Goal: Information Seeking & Learning: Check status

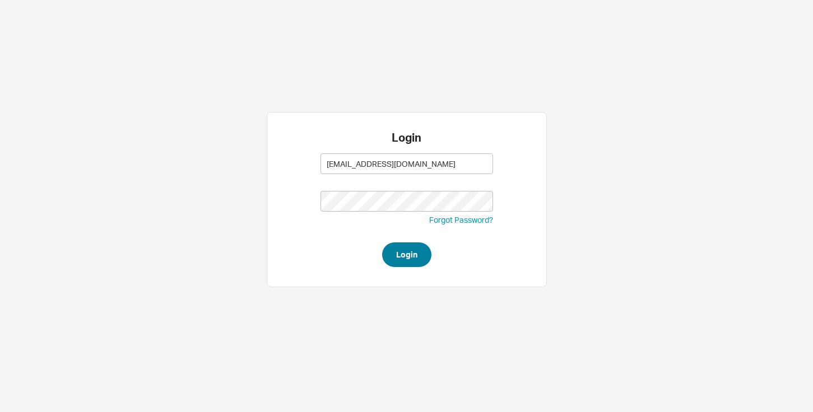
type input "[EMAIL_ADDRESS][DOMAIN_NAME]"
click at [407, 252] on button "Login" at bounding box center [406, 255] width 49 height 25
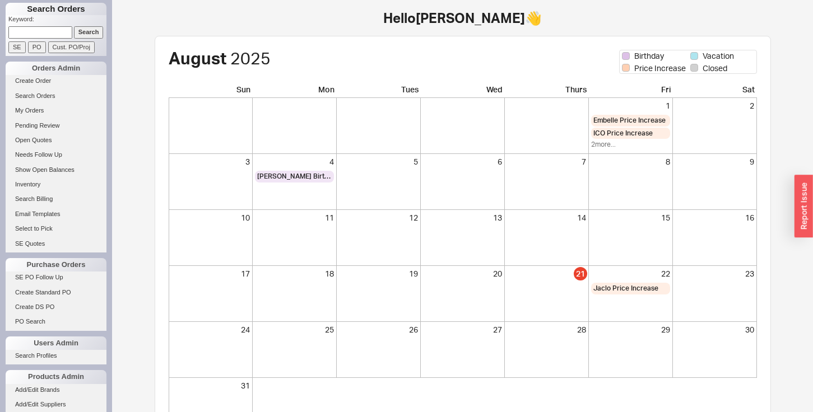
scroll to position [93, 0]
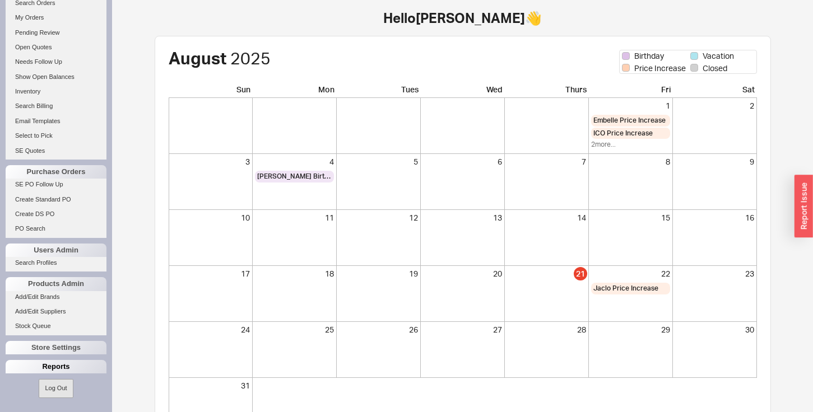
click at [44, 362] on div "Reports" at bounding box center [56, 366] width 101 height 13
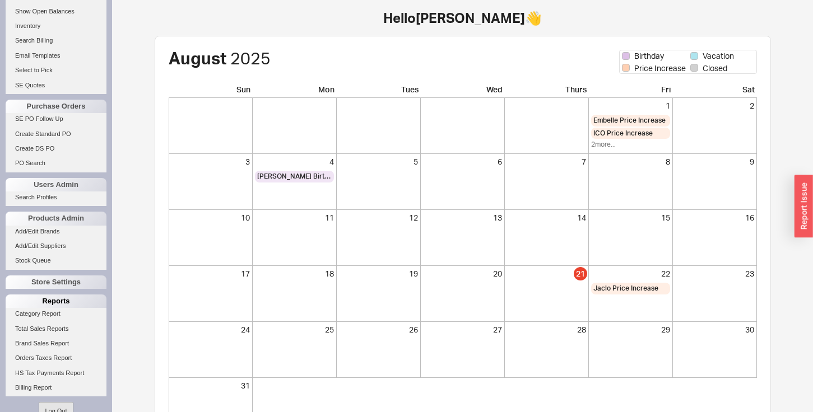
scroll to position [169, 0]
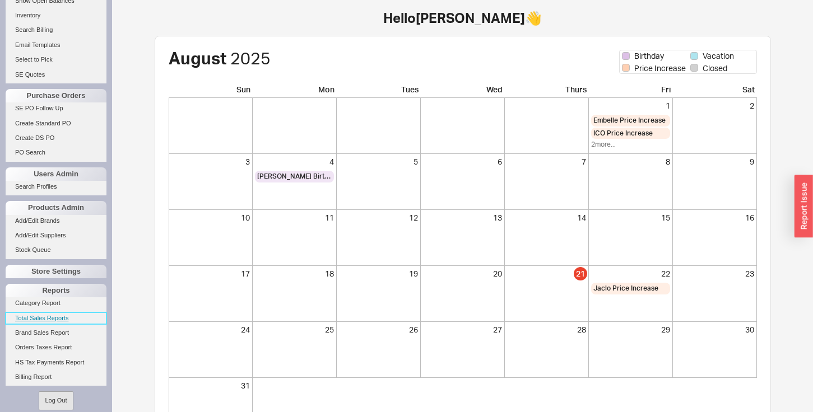
click at [41, 319] on link "Total Sales Reports" at bounding box center [56, 319] width 101 height 12
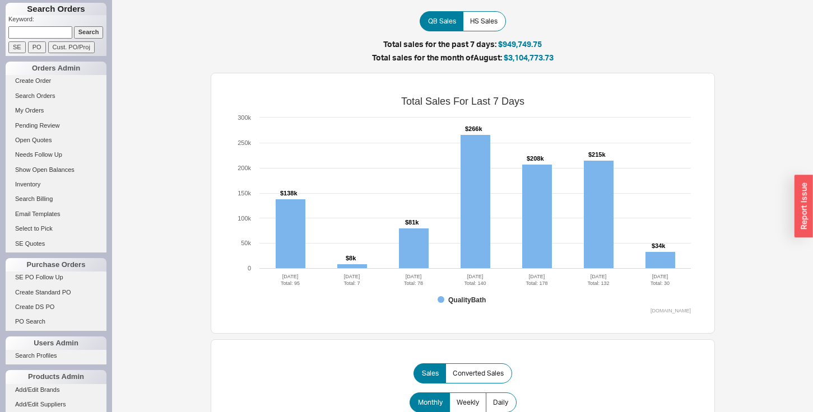
scroll to position [93, 0]
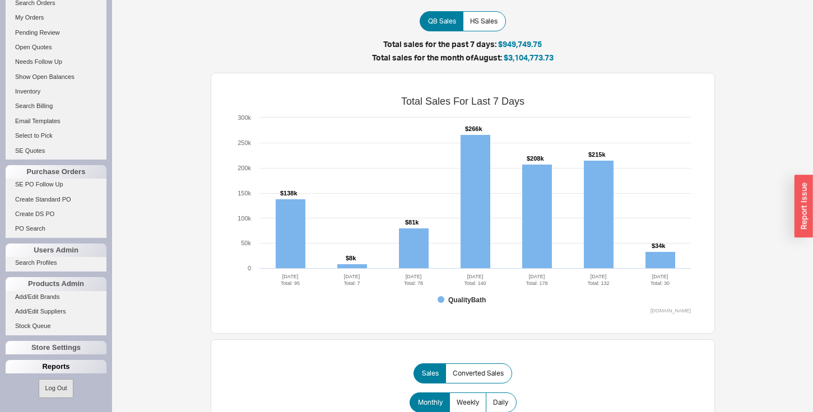
click at [48, 362] on div "Reports" at bounding box center [56, 366] width 101 height 13
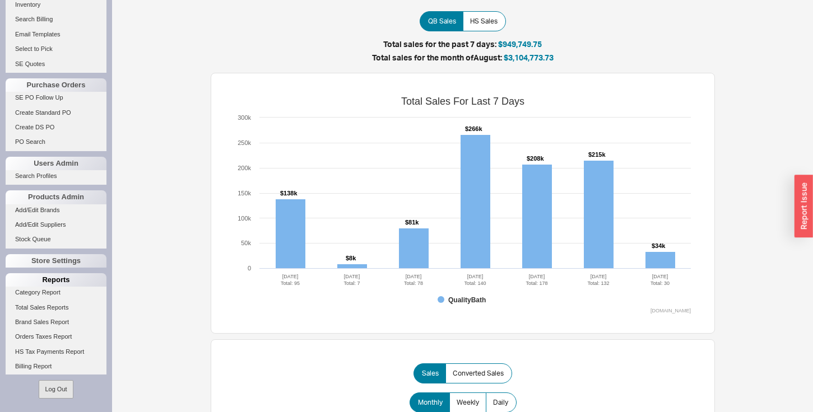
scroll to position [180, 0]
click at [39, 365] on link "Billing Report" at bounding box center [56, 366] width 101 height 12
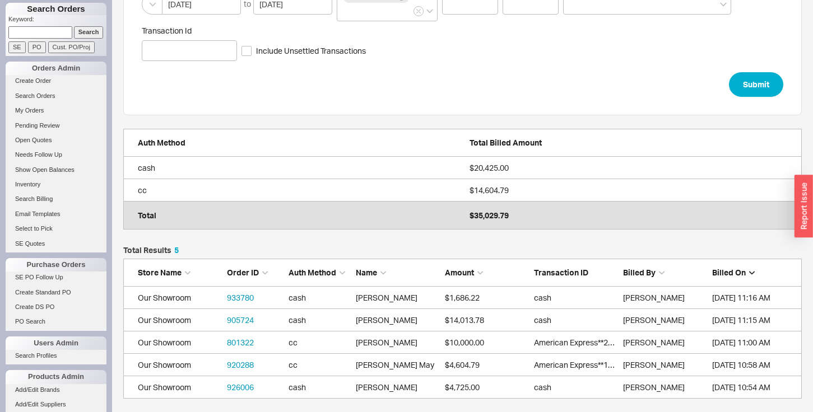
scroll to position [76, 0]
